Goal: Task Accomplishment & Management: Manage account settings

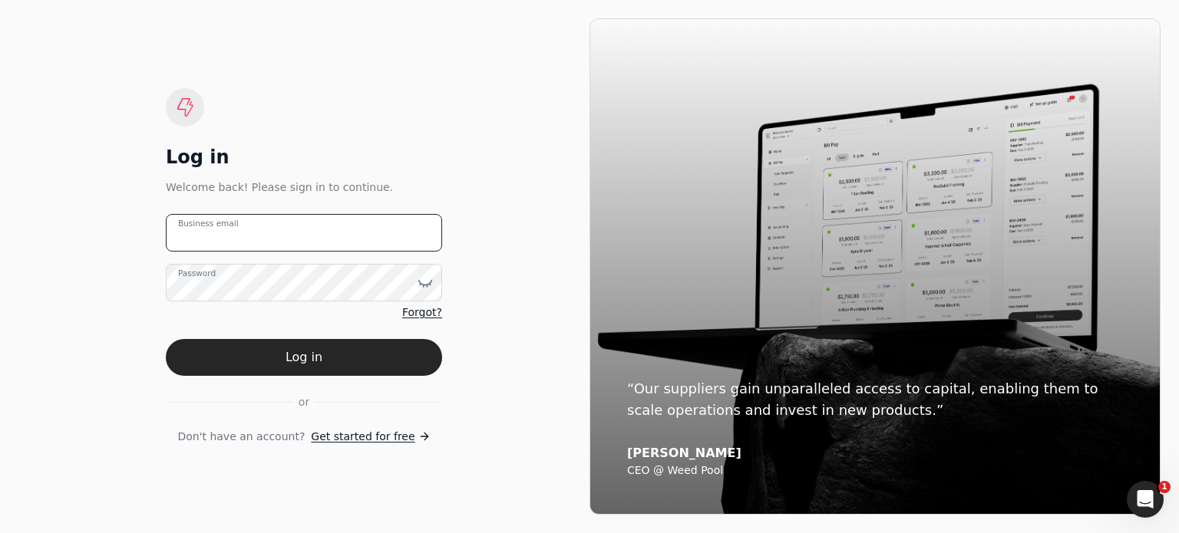
click at [279, 227] on email "Business email" at bounding box center [304, 233] width 276 height 38
type email "[EMAIL_ADDRESS][DOMAIN_NAME]"
click at [503, 285] on div "Log in Welcome back! Please sign in to continue. arnoldcardenas020@gmail.com Bu…" at bounding box center [303, 266] width 571 height 496
